Goal: Task Accomplishment & Management: Manage account settings

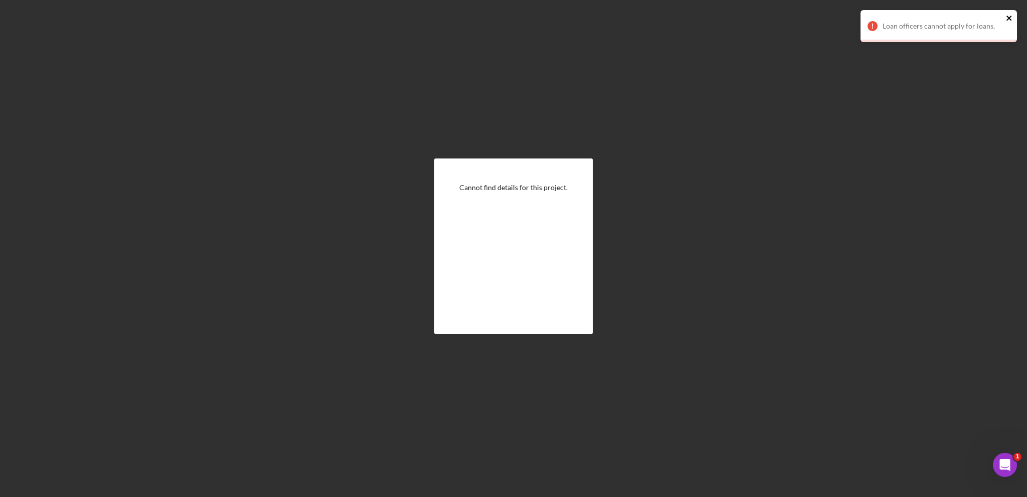
click at [1010, 17] on icon "close" at bounding box center [1009, 18] width 5 height 5
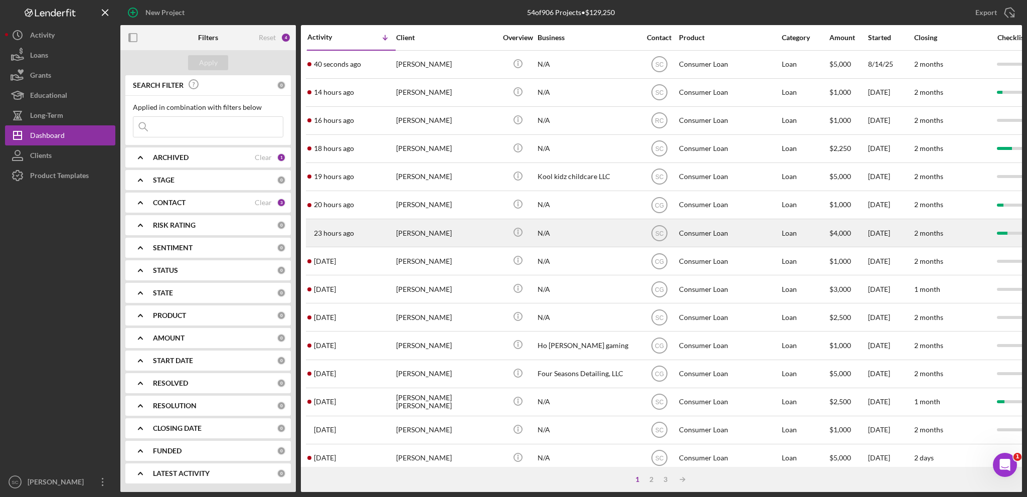
click at [435, 237] on div "[PERSON_NAME]" at bounding box center [446, 233] width 100 height 27
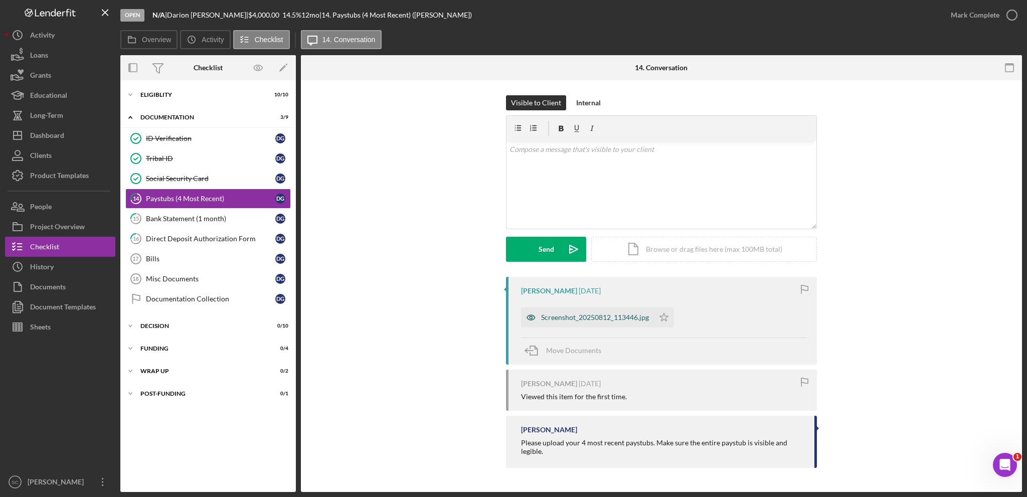
click at [578, 319] on div "Screenshot_20250812_113446.jpg" at bounding box center [595, 318] width 108 height 8
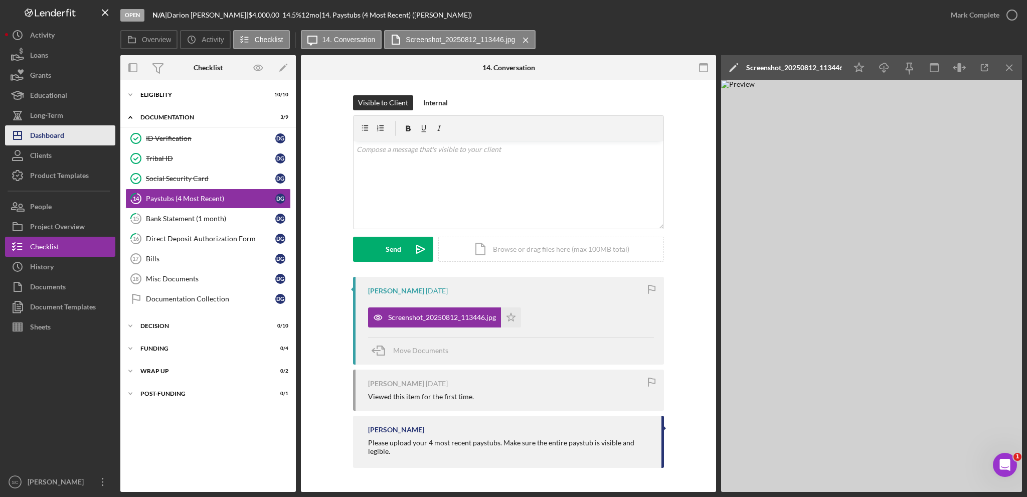
click at [66, 131] on button "Icon/Dashboard Dashboard" at bounding box center [60, 135] width 110 height 20
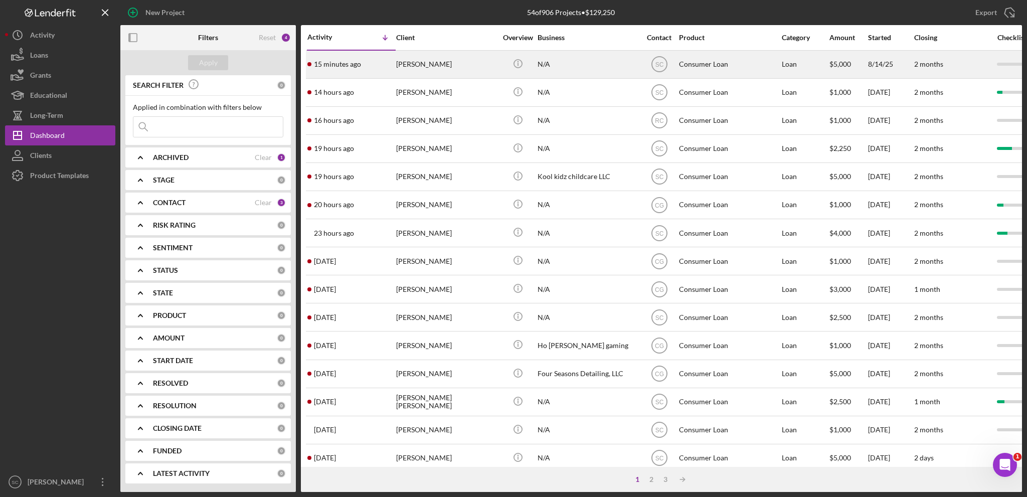
click at [422, 67] on div "[PERSON_NAME]" at bounding box center [446, 64] width 100 height 27
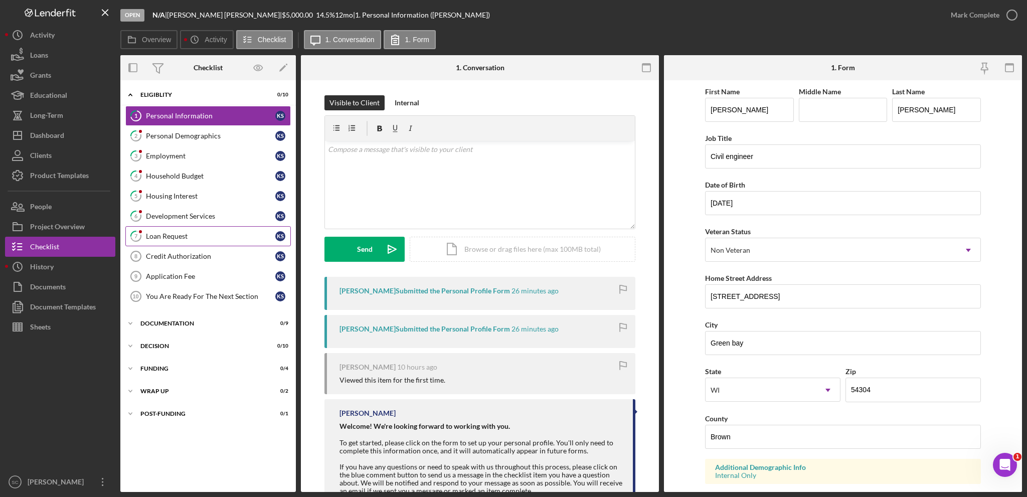
click at [185, 239] on link "7 Loan Request K S" at bounding box center [208, 236] width 166 height 20
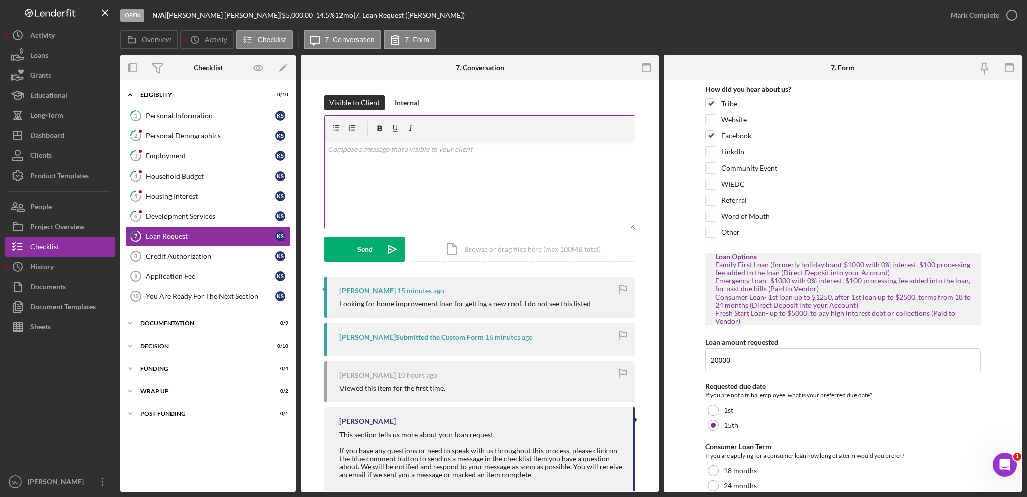
click at [440, 186] on div "v Color teal Color pink Remove color Add row above Add row below Add column bef…" at bounding box center [480, 185] width 310 height 88
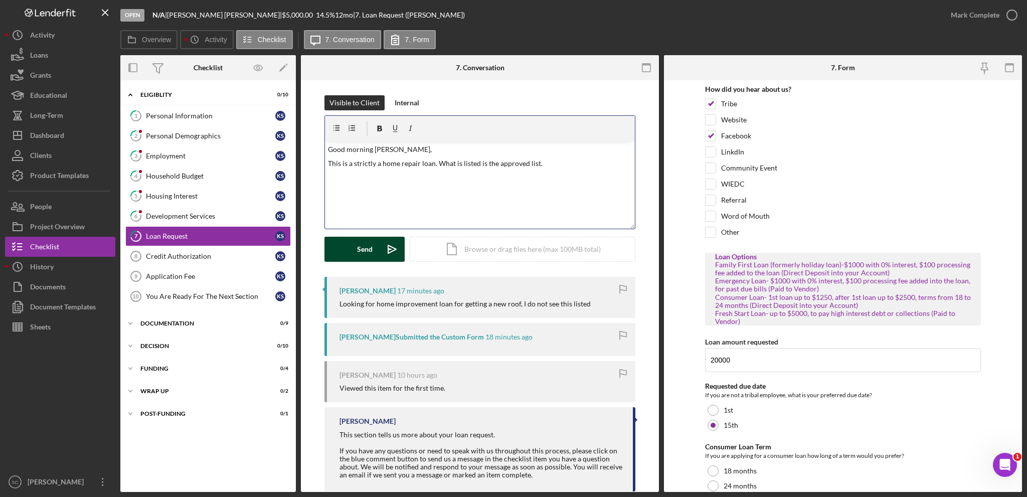
click at [357, 246] on div "Send" at bounding box center [365, 249] width 16 height 25
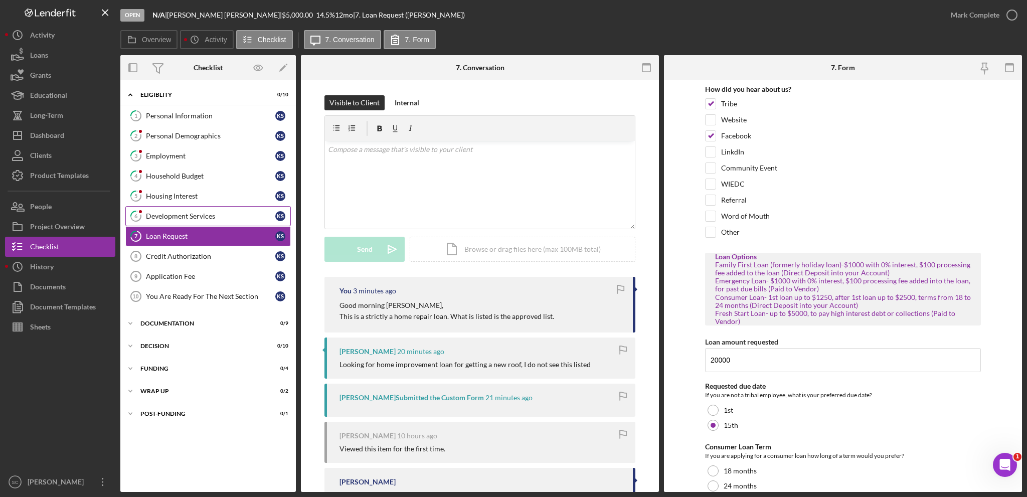
click at [146, 218] on icon "6" at bounding box center [135, 216] width 25 height 25
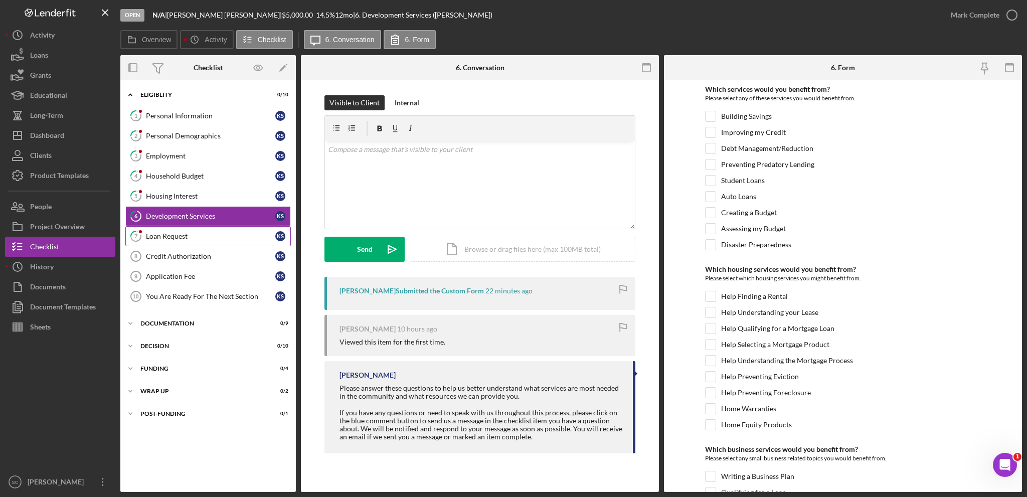
click at [154, 234] on div "Loan Request" at bounding box center [210, 236] width 129 height 8
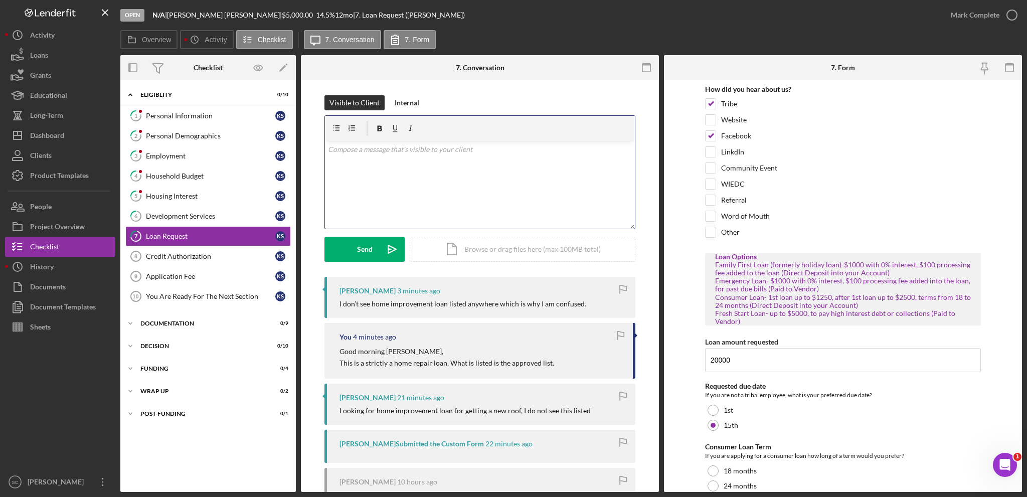
click at [411, 191] on div "v Color teal Color pink Remove color Add row above Add row below Add column bef…" at bounding box center [480, 185] width 310 height 88
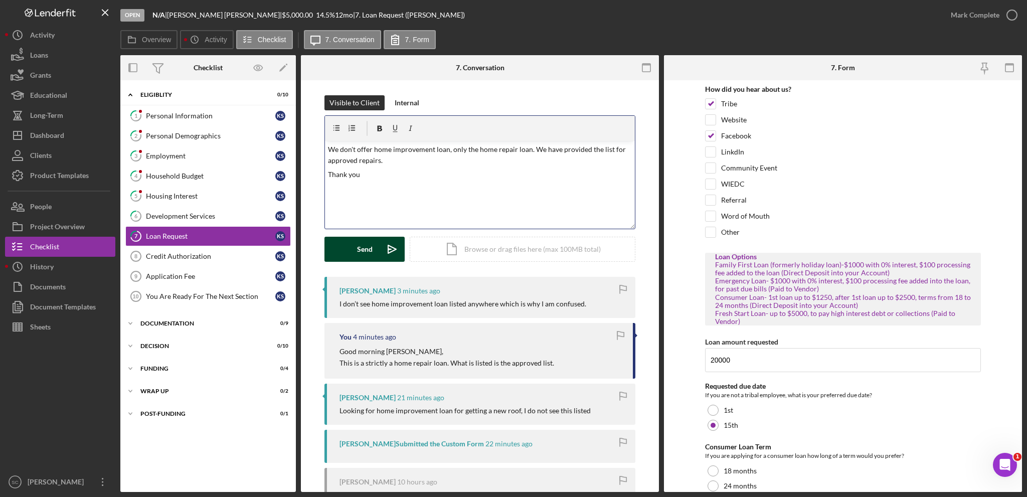
click at [357, 252] on div "Send" at bounding box center [365, 249] width 16 height 25
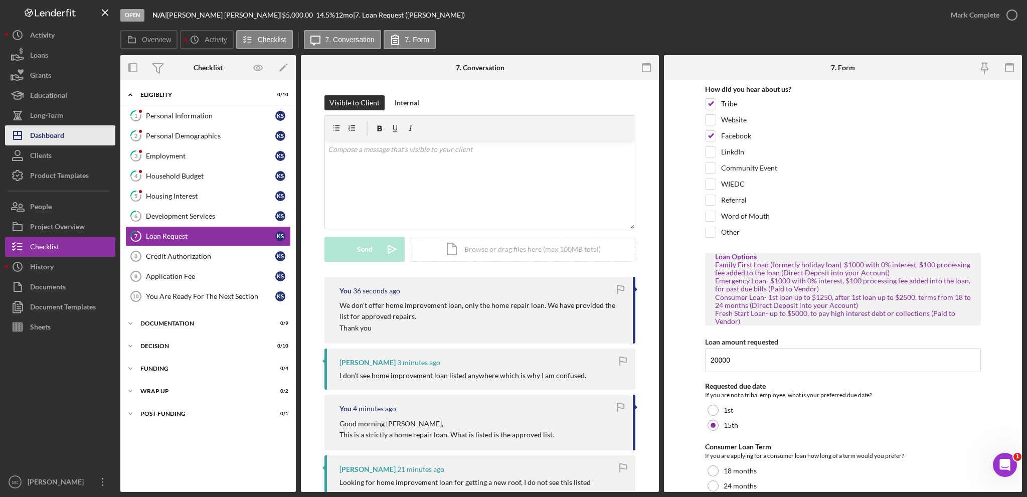
click at [58, 138] on div "Dashboard" at bounding box center [47, 136] width 34 height 23
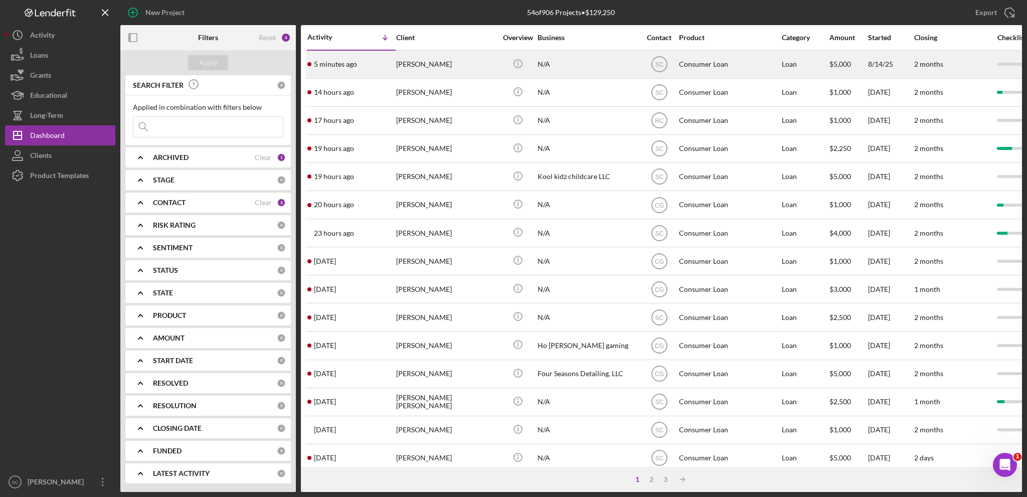
click at [407, 62] on div "[PERSON_NAME]" at bounding box center [446, 64] width 100 height 27
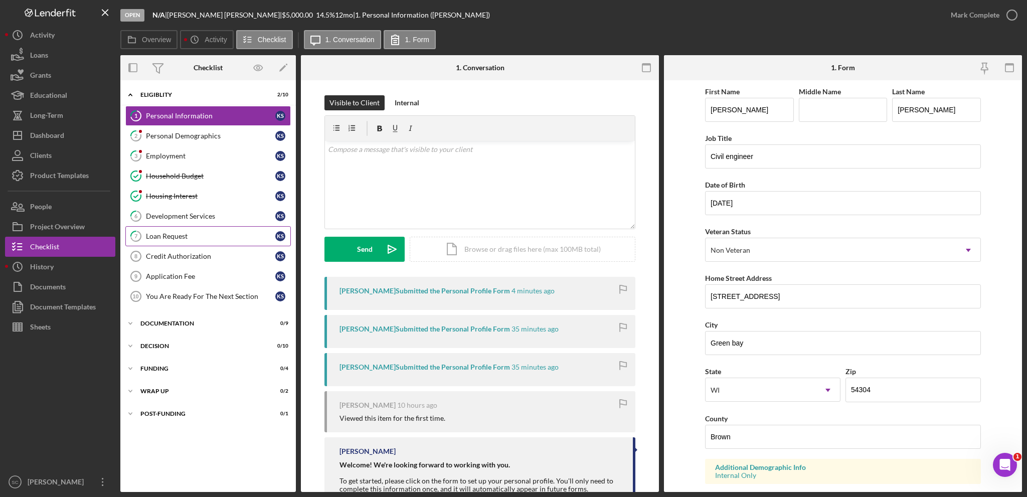
click at [178, 233] on div "Loan Request" at bounding box center [210, 236] width 129 height 8
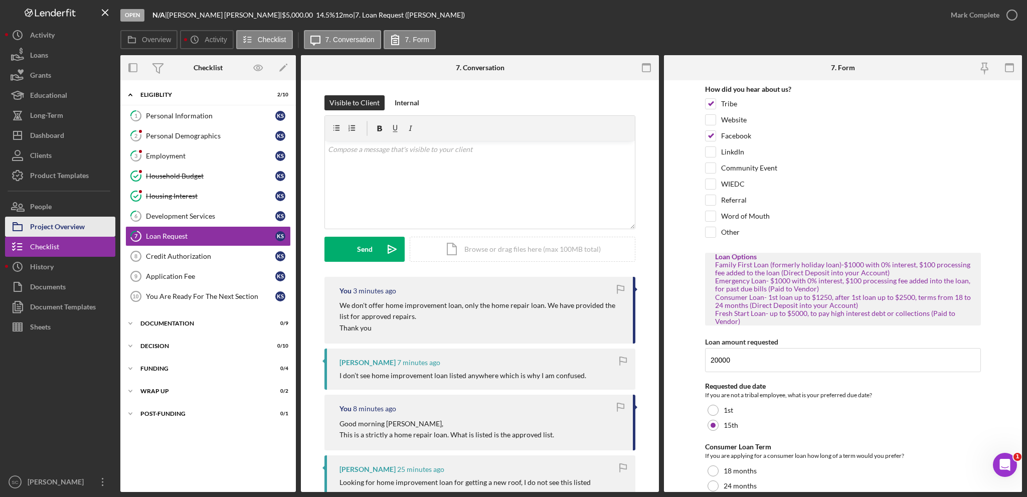
click at [76, 224] on div "Project Overview" at bounding box center [57, 228] width 55 height 23
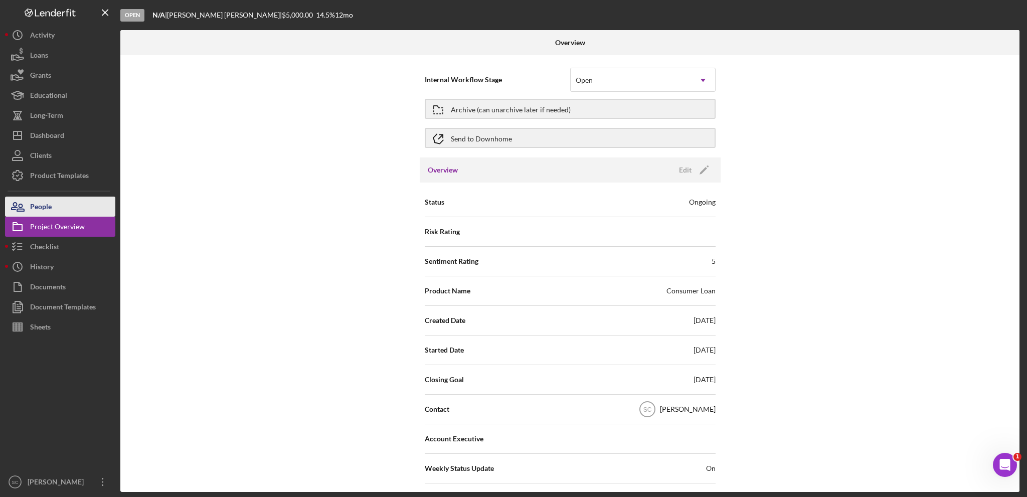
click at [64, 208] on button "People" at bounding box center [60, 207] width 110 height 20
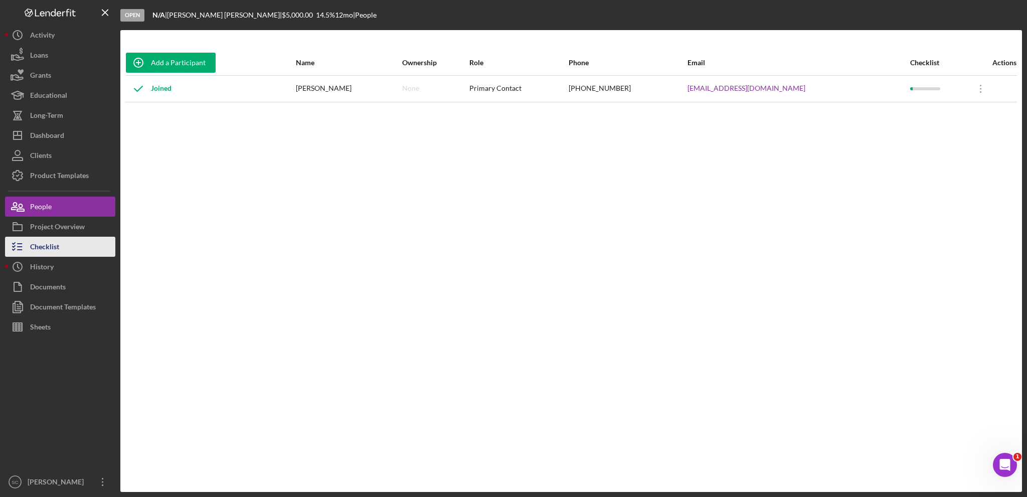
click at [66, 240] on button "Checklist" at bounding box center [60, 247] width 110 height 20
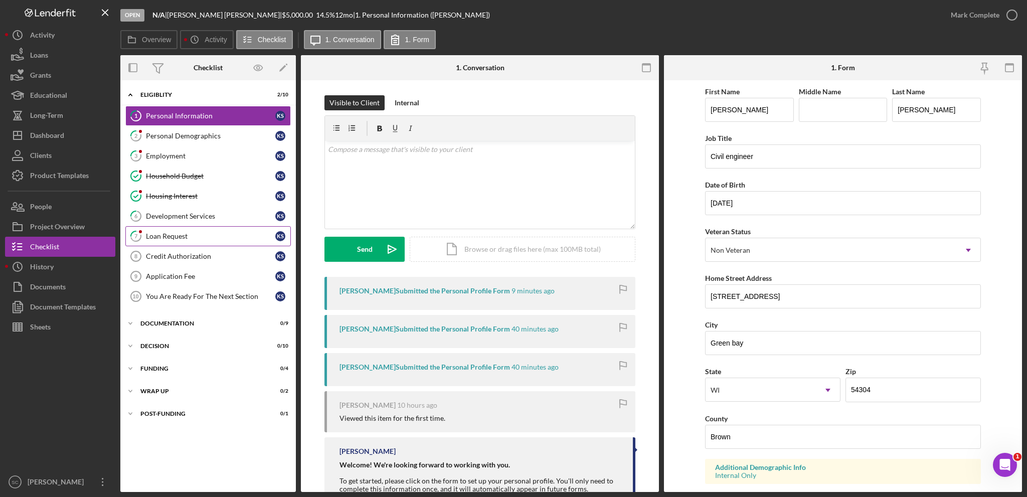
click at [198, 226] on link "7 Loan Request K S" at bounding box center [208, 236] width 166 height 20
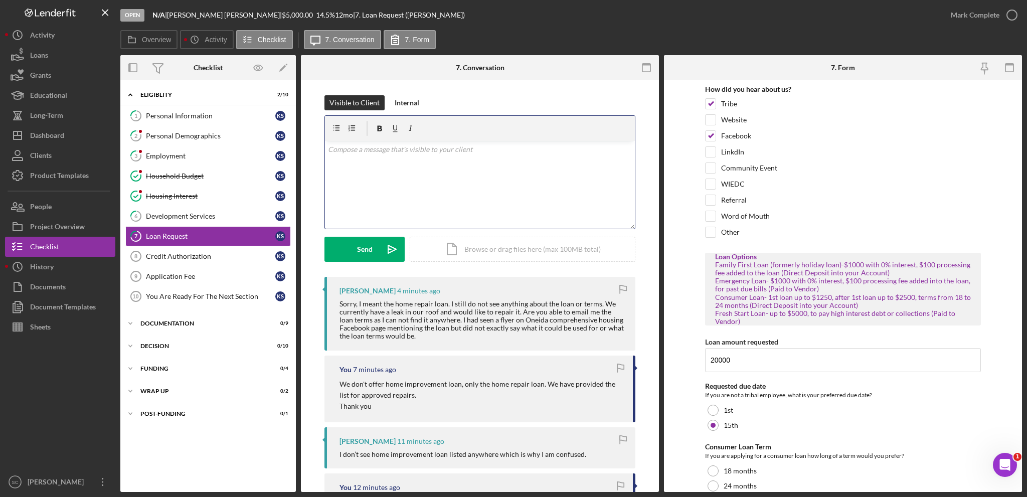
click at [426, 171] on div "v Color teal Color pink Remove color Add row above Add row below Add column bef…" at bounding box center [480, 185] width 310 height 88
click at [357, 246] on div "Send" at bounding box center [365, 249] width 16 height 25
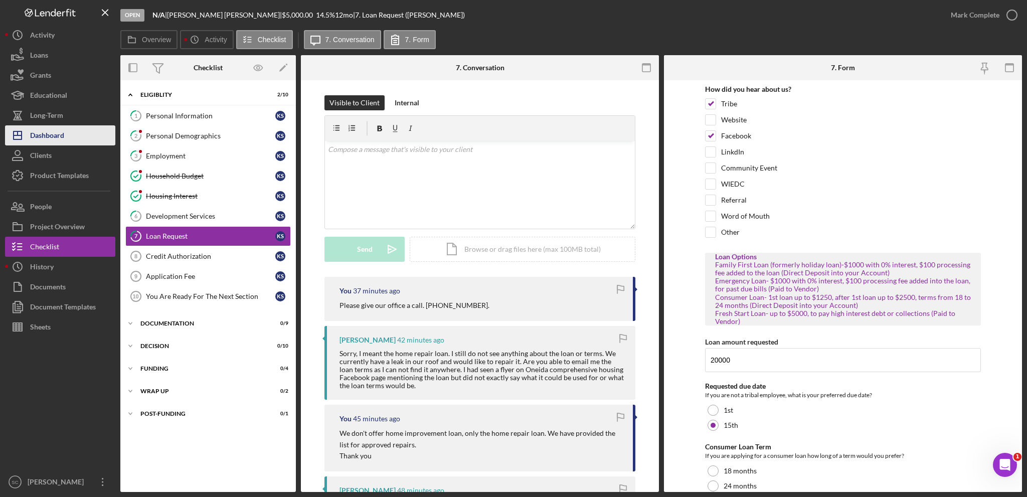
click at [54, 134] on div "Dashboard" at bounding box center [47, 136] width 34 height 23
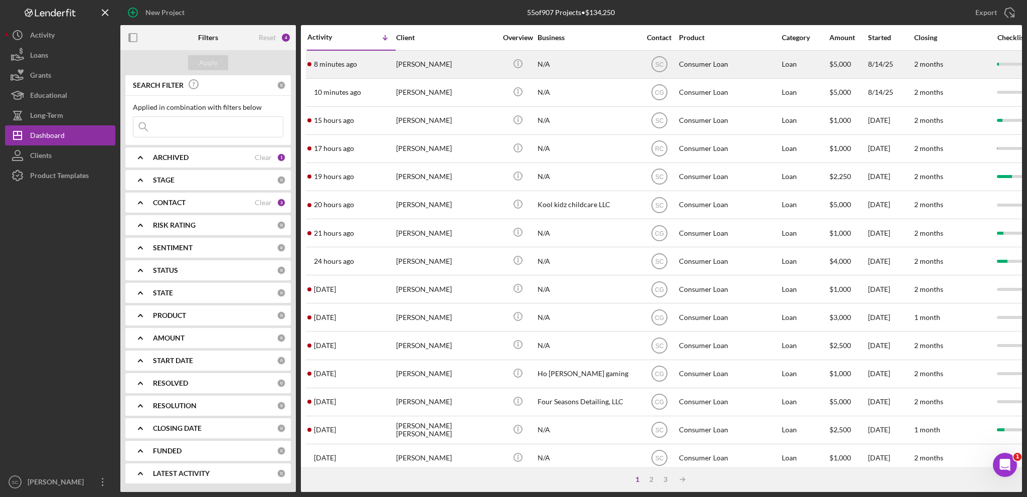
click at [417, 66] on div "[PERSON_NAME]" at bounding box center [446, 64] width 100 height 27
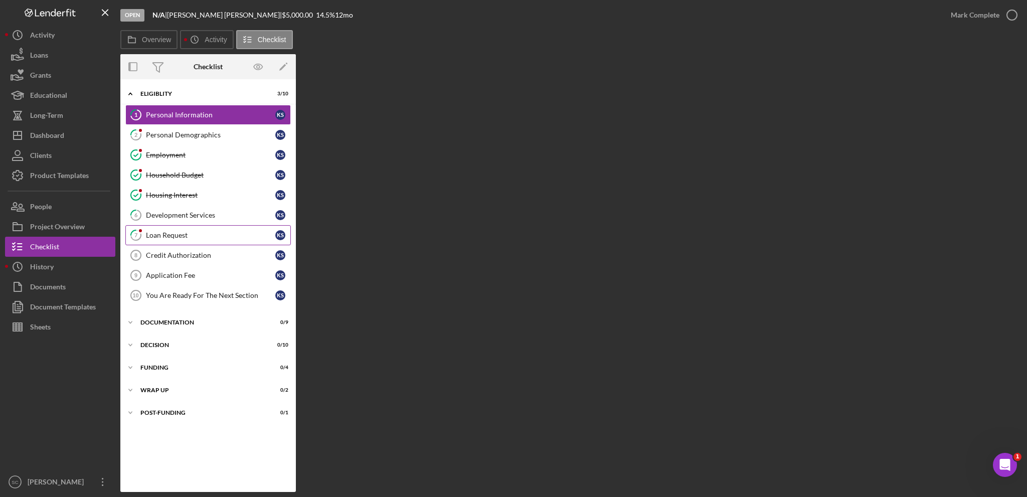
click at [177, 237] on div "Loan Request" at bounding box center [210, 235] width 129 height 8
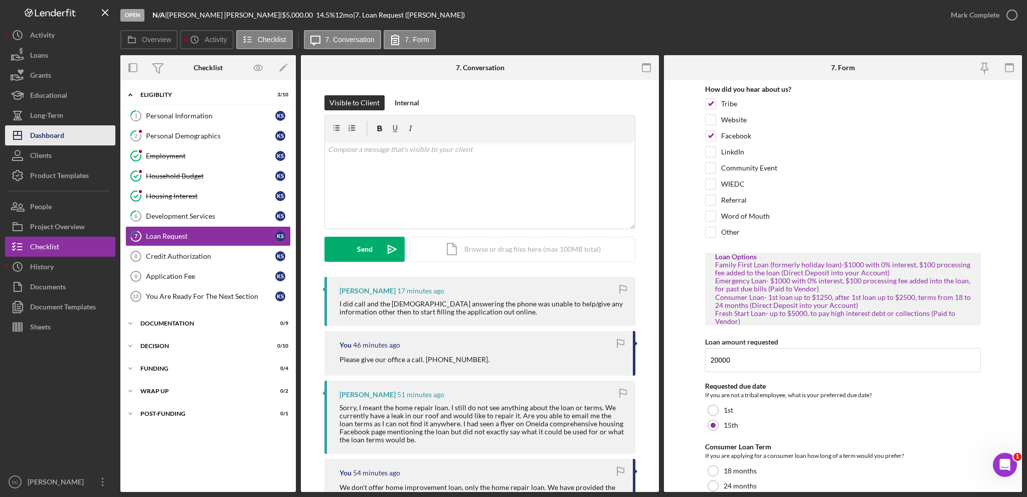
click at [73, 132] on button "Icon/Dashboard Dashboard" at bounding box center [60, 135] width 110 height 20
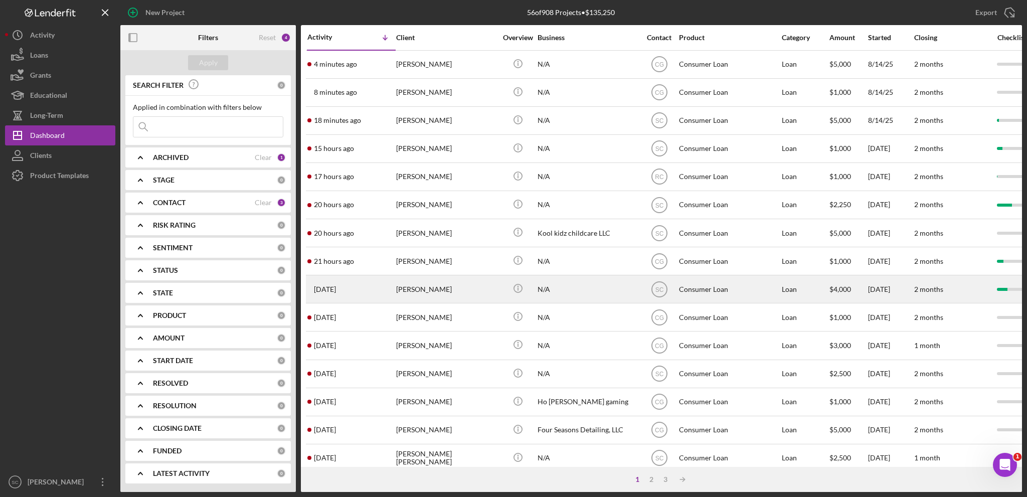
click at [406, 288] on div "[PERSON_NAME]" at bounding box center [446, 289] width 100 height 27
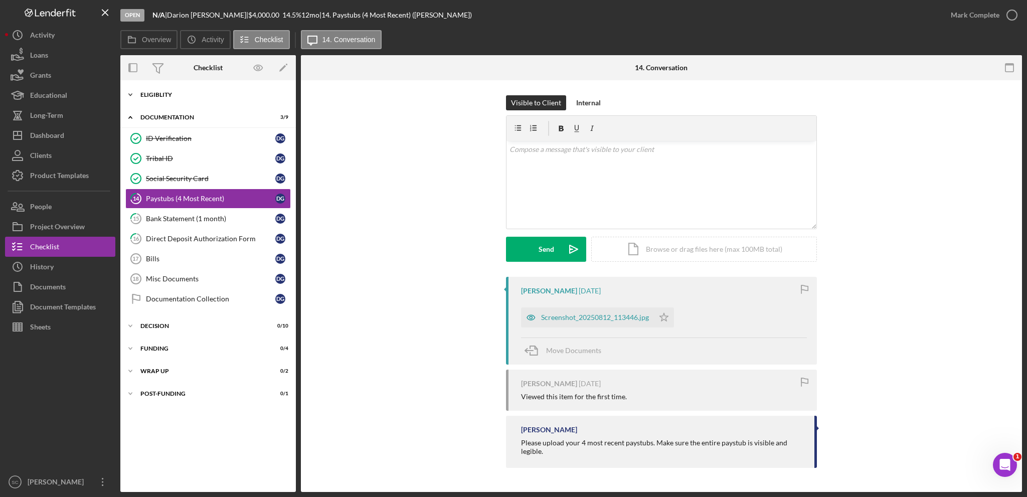
click at [132, 92] on icon "Icon/Expander" at bounding box center [130, 95] width 20 height 20
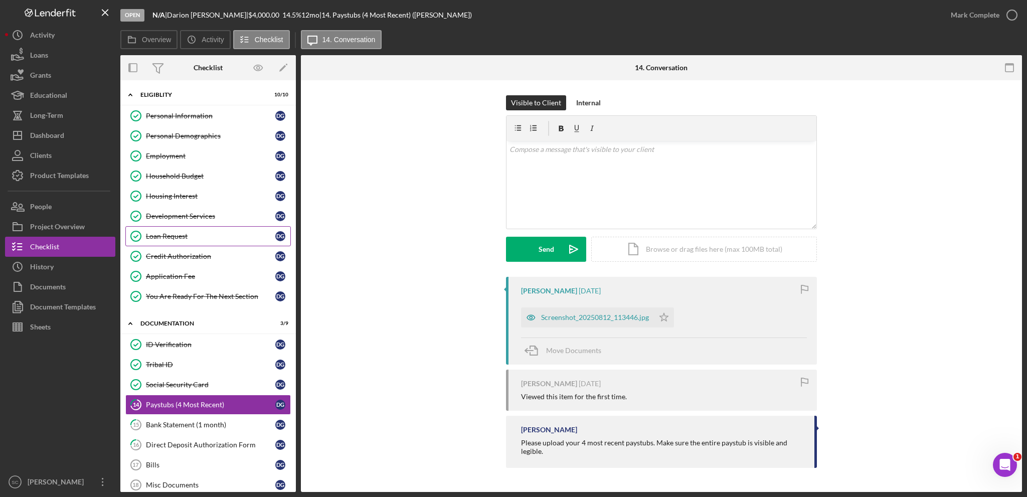
click at [184, 236] on div "Loan Request" at bounding box center [210, 236] width 129 height 8
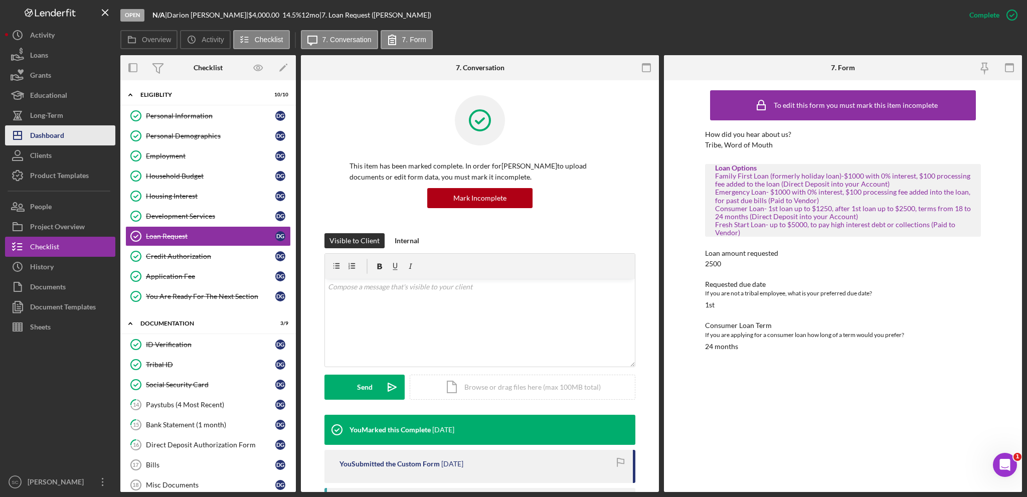
click at [55, 131] on div "Dashboard" at bounding box center [47, 136] width 34 height 23
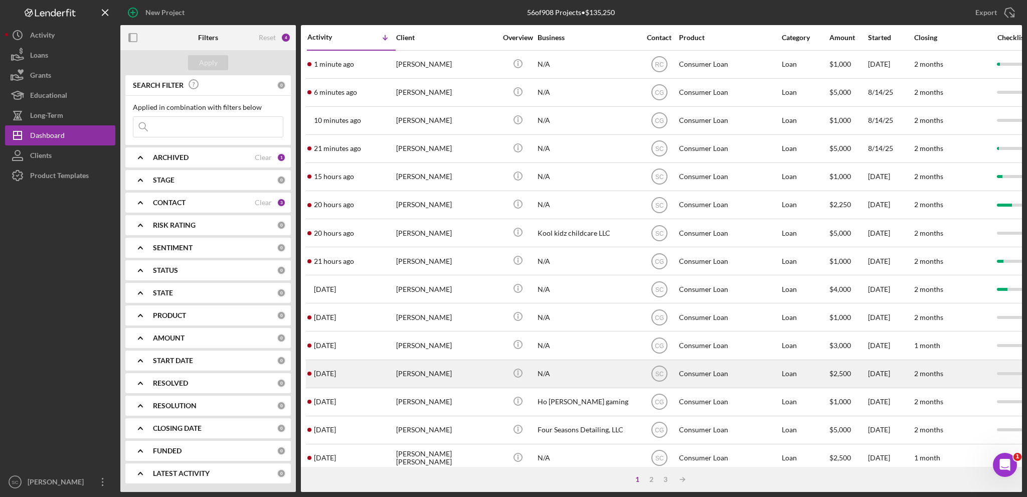
click at [396, 379] on td "[PERSON_NAME]" at bounding box center [447, 374] width 103 height 28
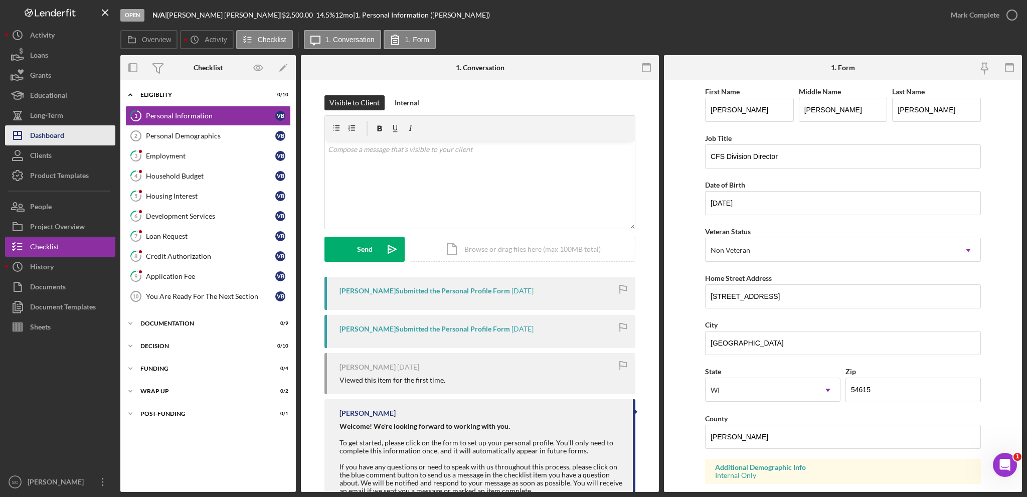
click at [67, 132] on button "Icon/Dashboard Dashboard" at bounding box center [60, 135] width 110 height 20
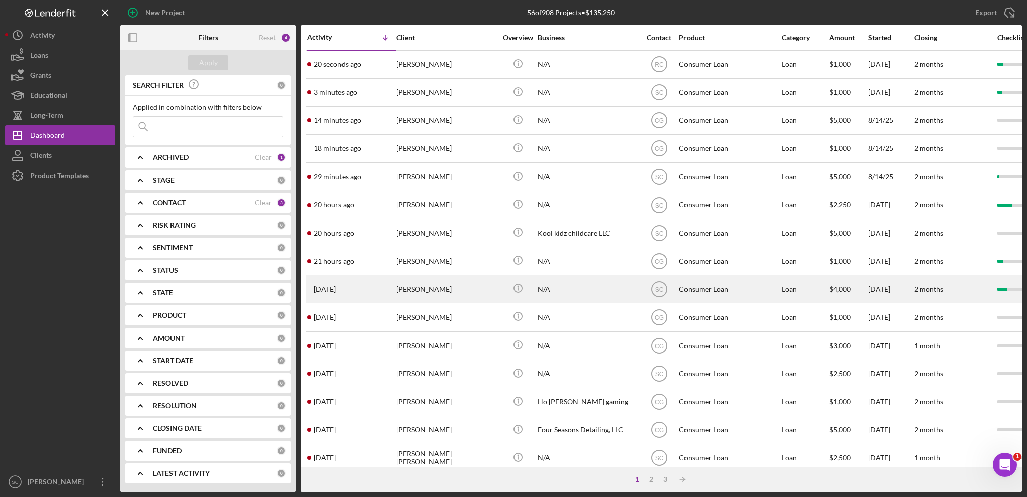
click at [411, 294] on div "[PERSON_NAME]" at bounding box center [446, 289] width 100 height 27
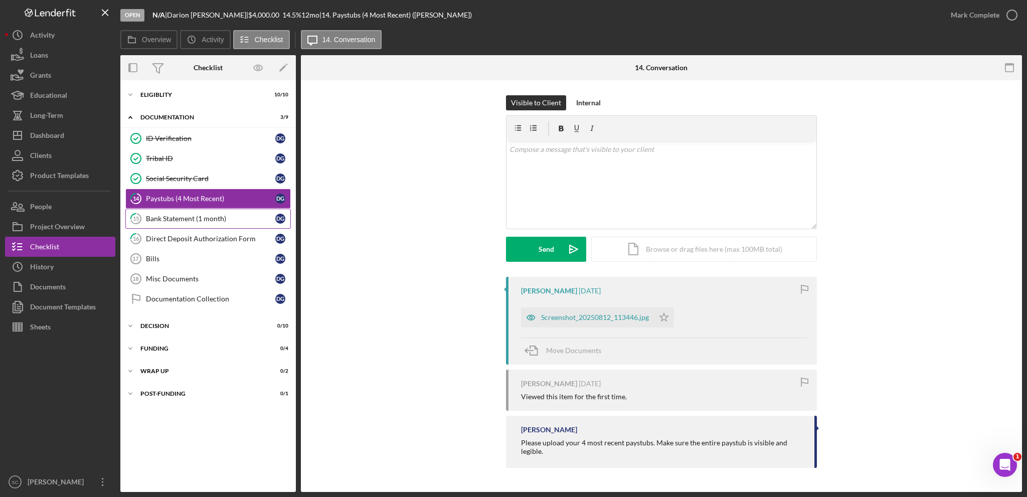
click at [163, 220] on div "Bank Statement (1 month)" at bounding box center [210, 219] width 129 height 8
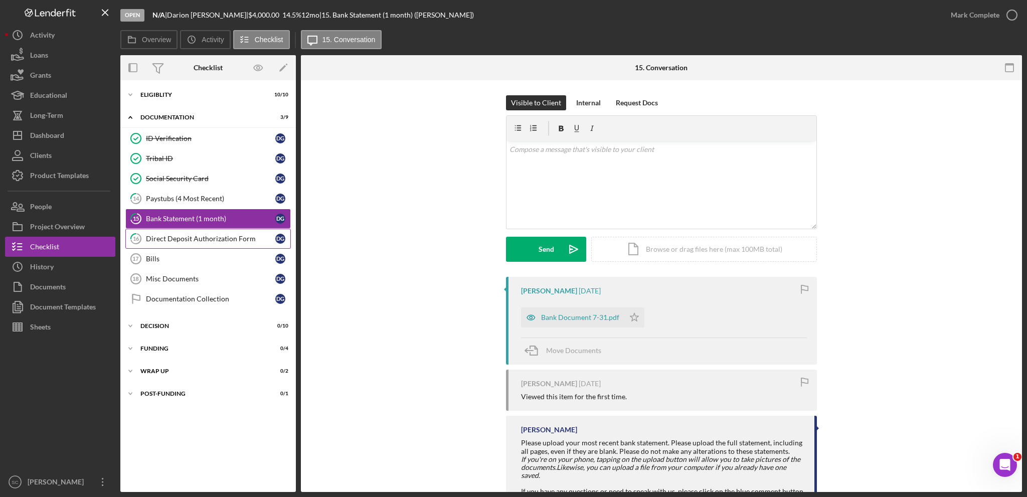
click at [190, 238] on div "Direct Deposit Authorization Form" at bounding box center [210, 239] width 129 height 8
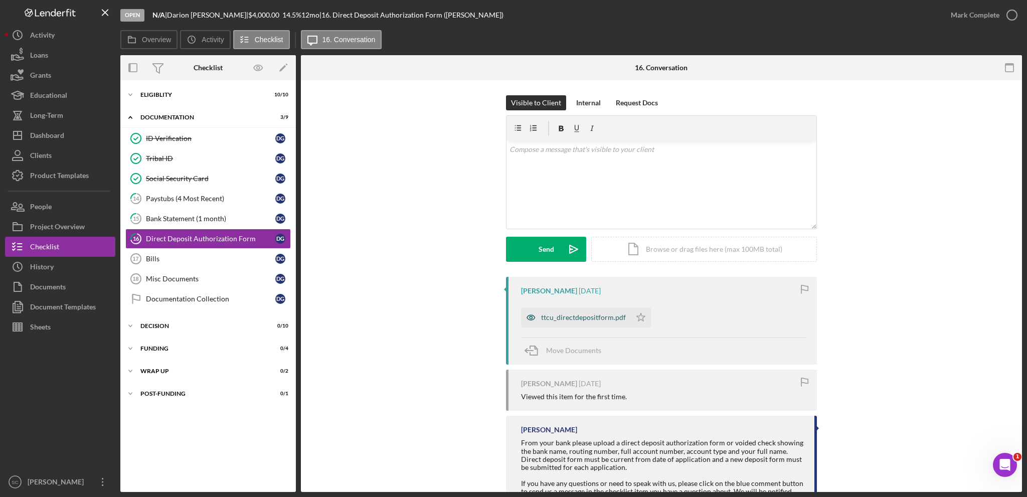
click at [573, 316] on div "ttcu_directdepositform.pdf" at bounding box center [583, 318] width 85 height 8
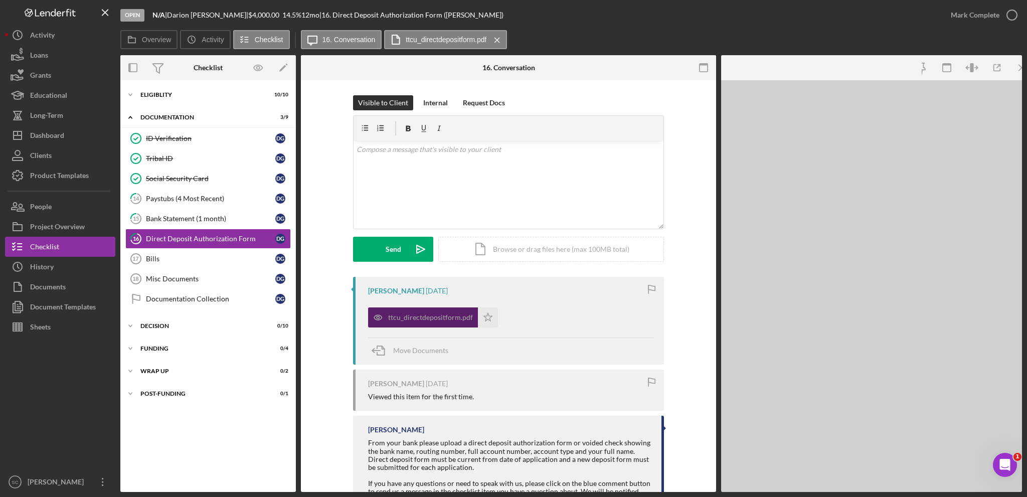
click at [573, 316] on div "ttcu_directdepositform.pdf Icon/Star" at bounding box center [511, 314] width 286 height 25
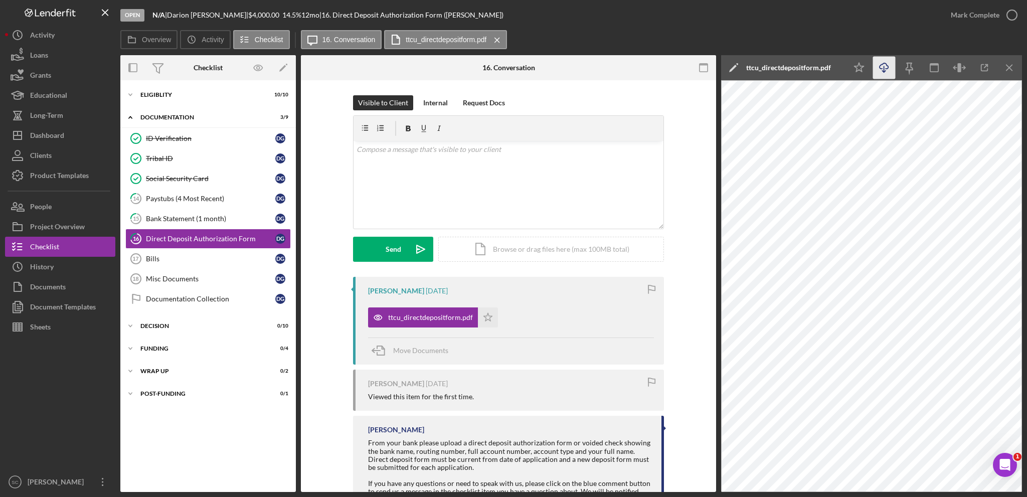
click at [885, 64] on icon "Icon/Download" at bounding box center [884, 68] width 23 height 23
